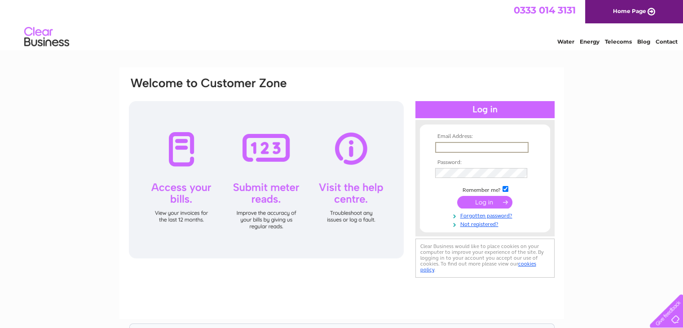
click at [440, 146] on input "text" at bounding box center [481, 147] width 93 height 11
type input "joanne.errington1@btinternet.com"
click at [486, 203] on input "submit" at bounding box center [484, 201] width 55 height 13
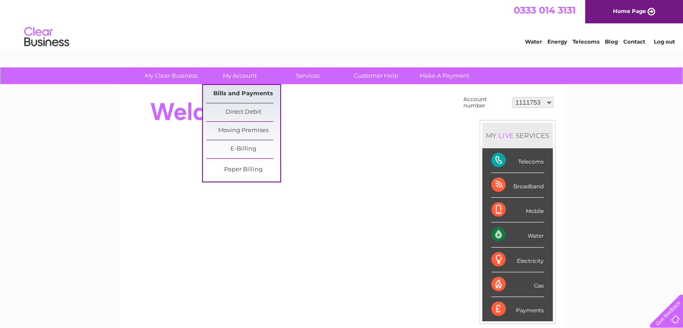
click at [242, 91] on link "Bills and Payments" at bounding box center [243, 94] width 74 height 18
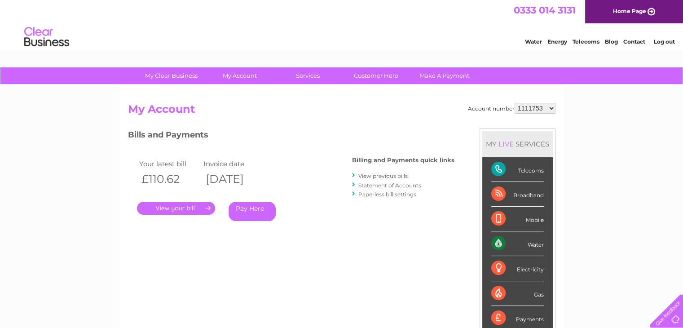
click at [549, 107] on select "1111753 30297926" at bounding box center [534, 108] width 41 height 11
select select "30297926"
click at [514, 103] on select "1111753 30297926" at bounding box center [534, 108] width 41 height 11
click at [195, 210] on link "." at bounding box center [176, 208] width 78 height 13
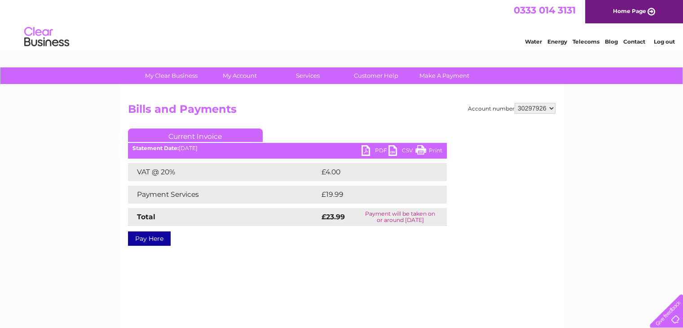
click at [373, 148] on link "PDF" at bounding box center [374, 151] width 27 height 13
